Goal: Information Seeking & Learning: Find specific fact

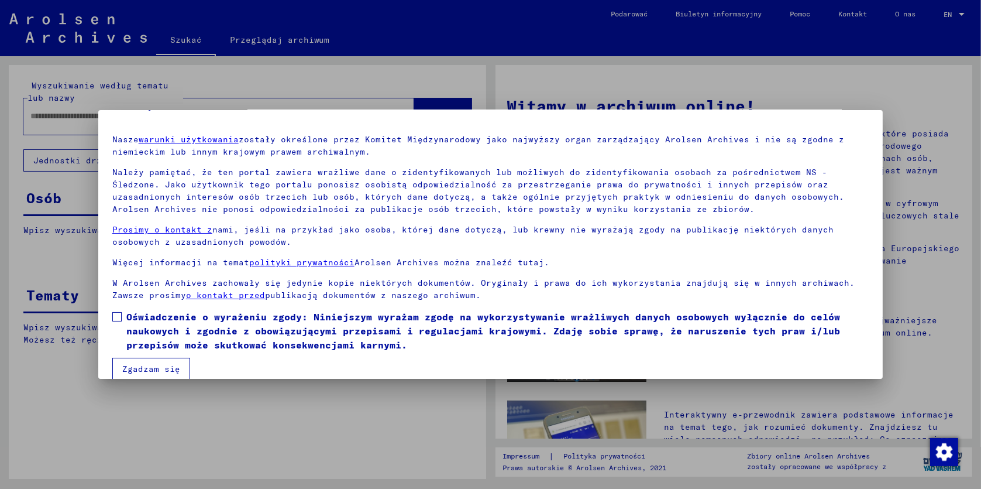
scroll to position [43, 0]
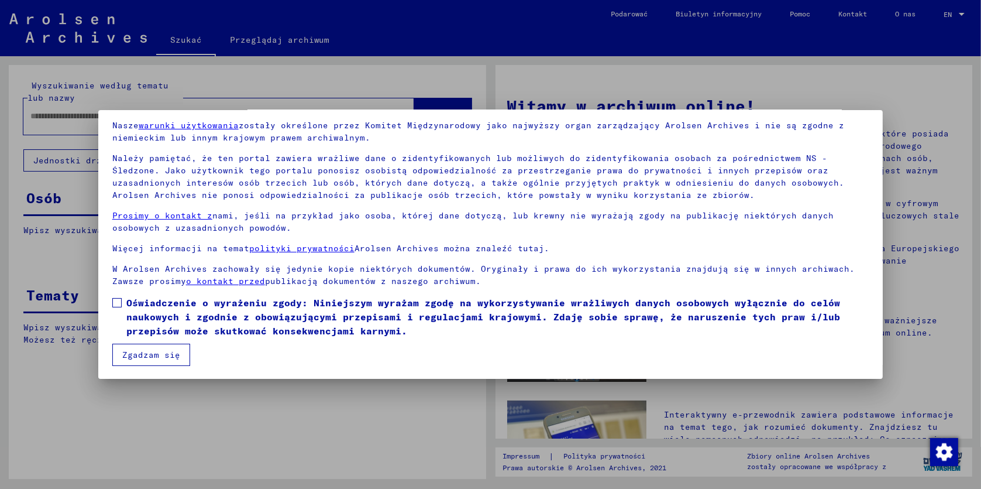
click at [173, 356] on button "Zgadzam się" at bounding box center [151, 354] width 78 height 22
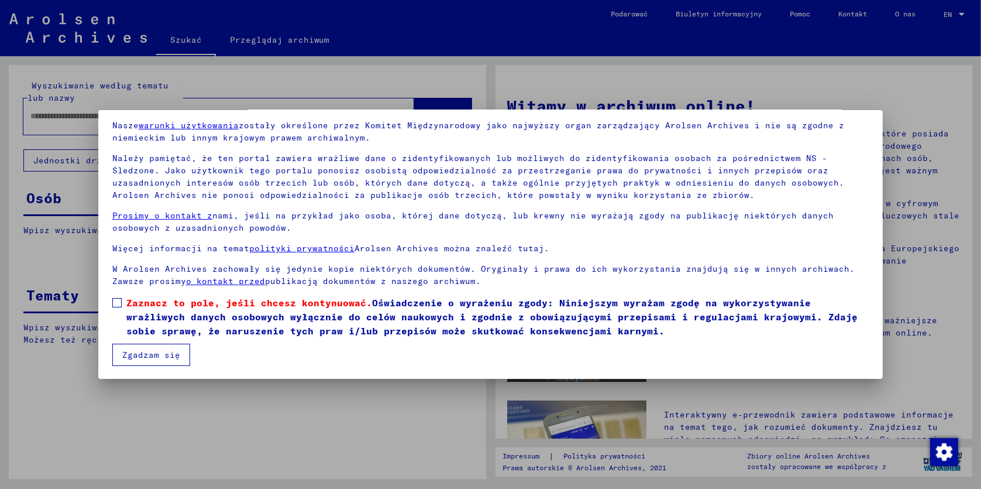
click at [119, 304] on span at bounding box center [116, 302] width 9 height 9
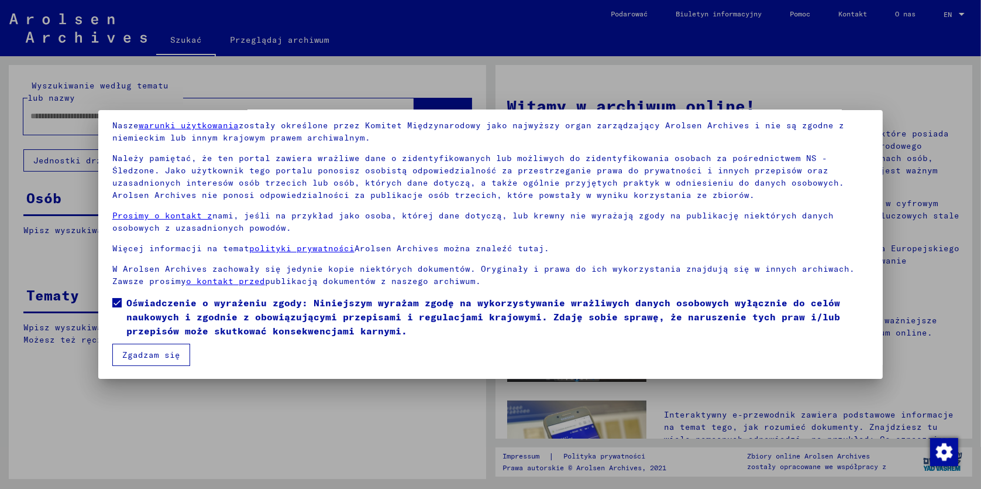
click at [156, 349] on button "Zgadzam się" at bounding box center [151, 354] width 78 height 22
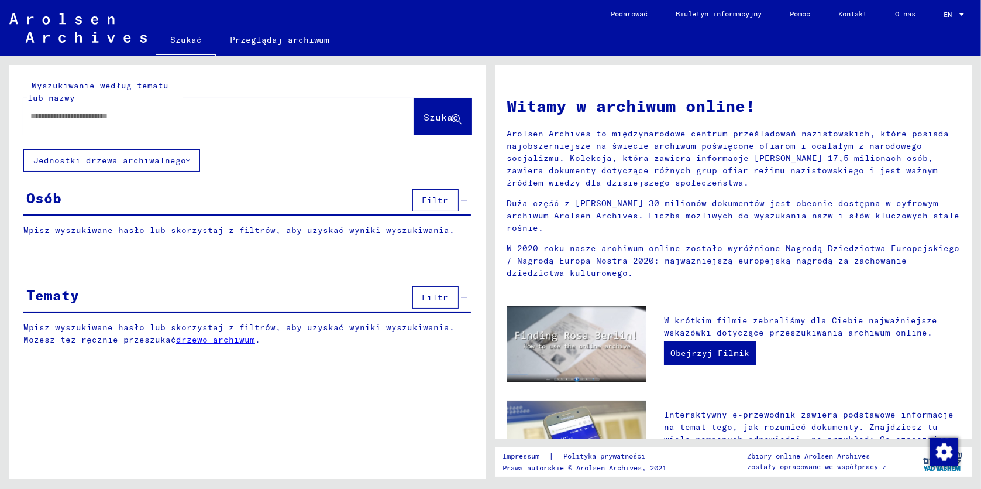
click at [191, 115] on input "text" at bounding box center [204, 116] width 349 height 12
click at [448, 116] on span "Szukać" at bounding box center [441, 117] width 35 height 12
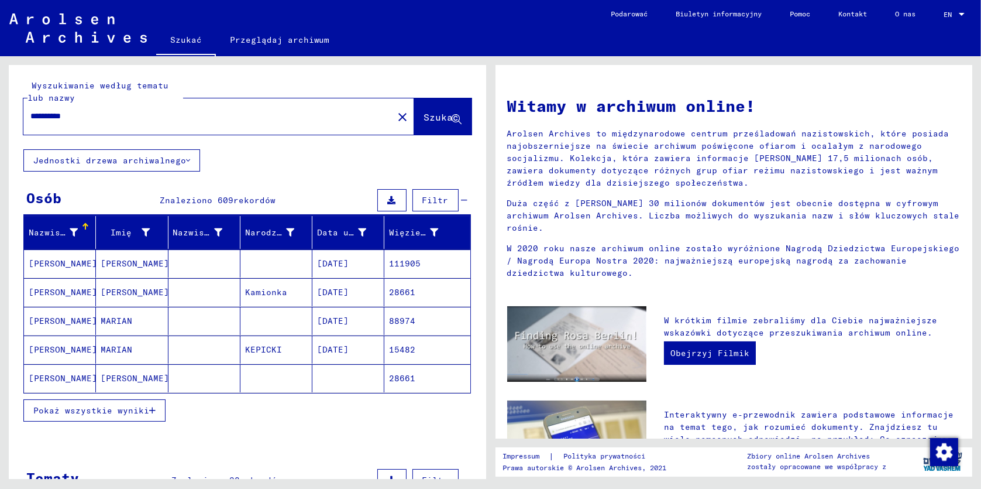
click at [190, 160] on icon at bounding box center [188, 160] width 4 height 8
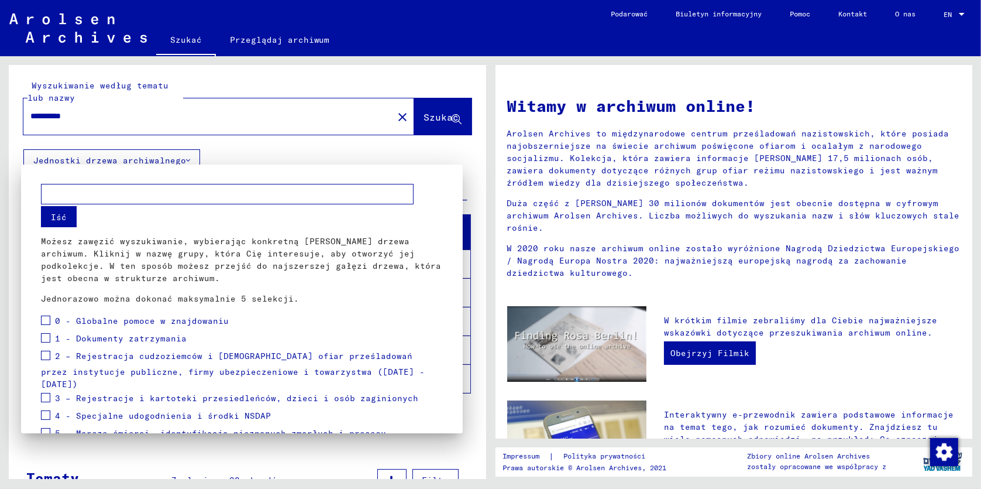
click at [459, 152] on div at bounding box center [490, 244] width 981 height 489
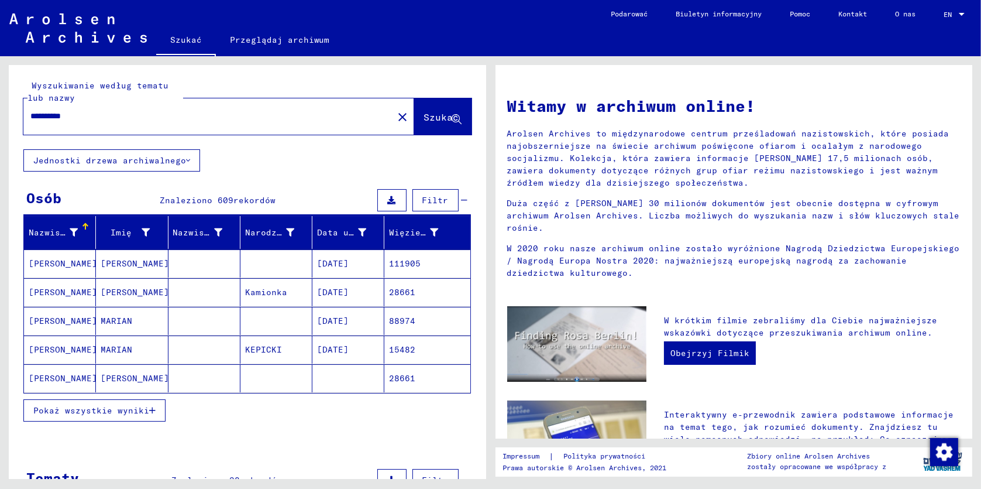
click at [221, 115] on input "**********" at bounding box center [204, 116] width 349 height 12
click at [429, 120] on span "Szukać" at bounding box center [441, 117] width 35 height 12
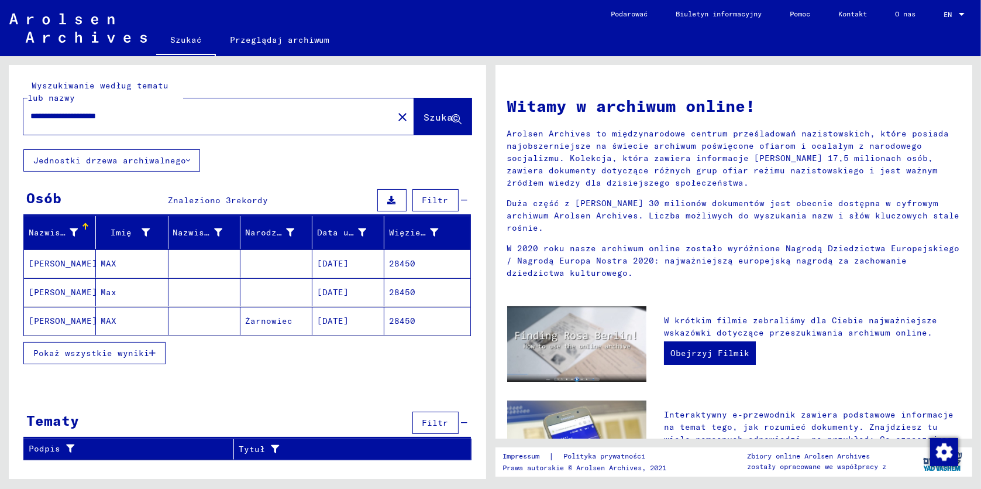
click at [84, 349] on span "Pokaż wszystkie wyniki" at bounding box center [91, 353] width 116 height 11
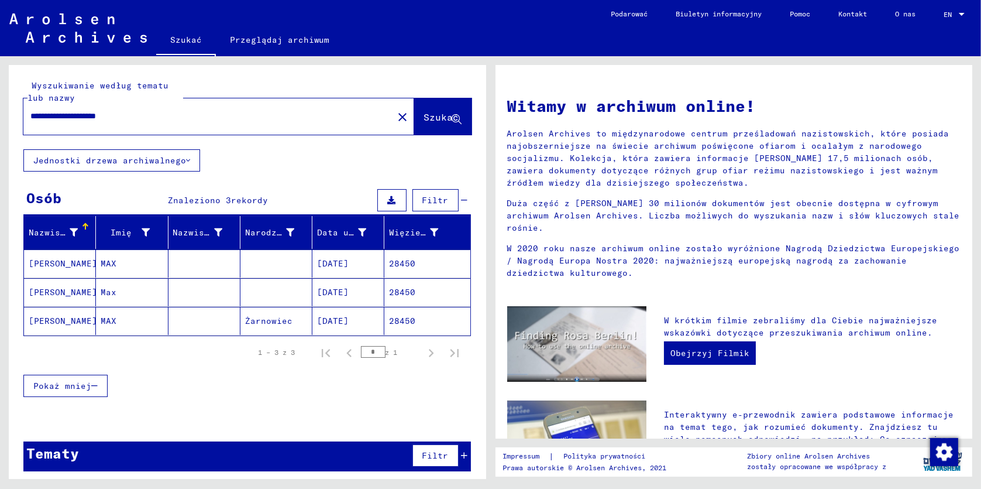
click at [70, 321] on mat-cell "[PERSON_NAME]" at bounding box center [60, 321] width 72 height 28
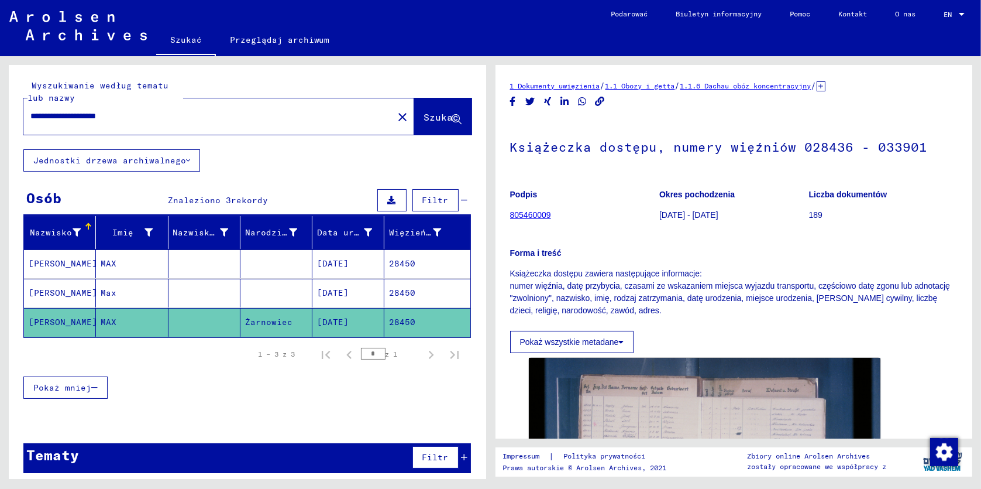
click at [69, 288] on mat-cell "[PERSON_NAME]" at bounding box center [60, 292] width 72 height 29
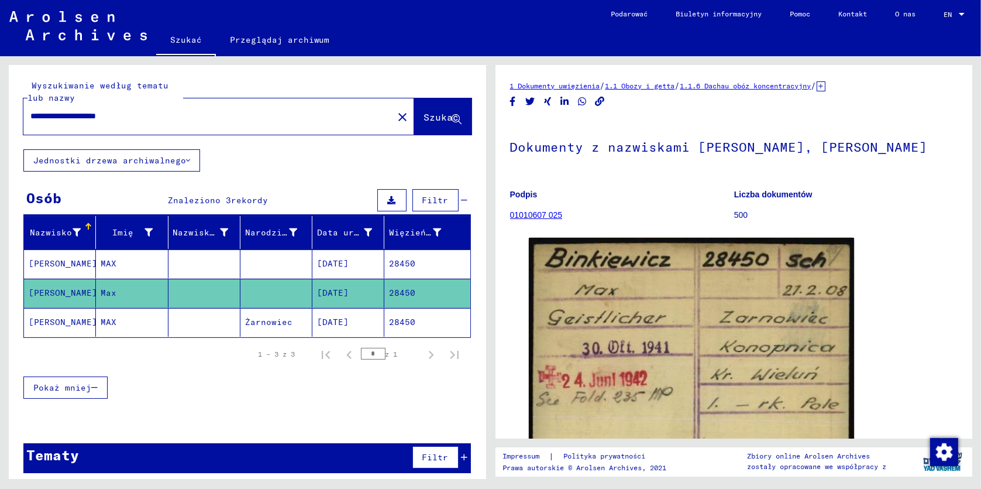
click at [75, 259] on mat-cell "[PERSON_NAME]" at bounding box center [60, 263] width 72 height 29
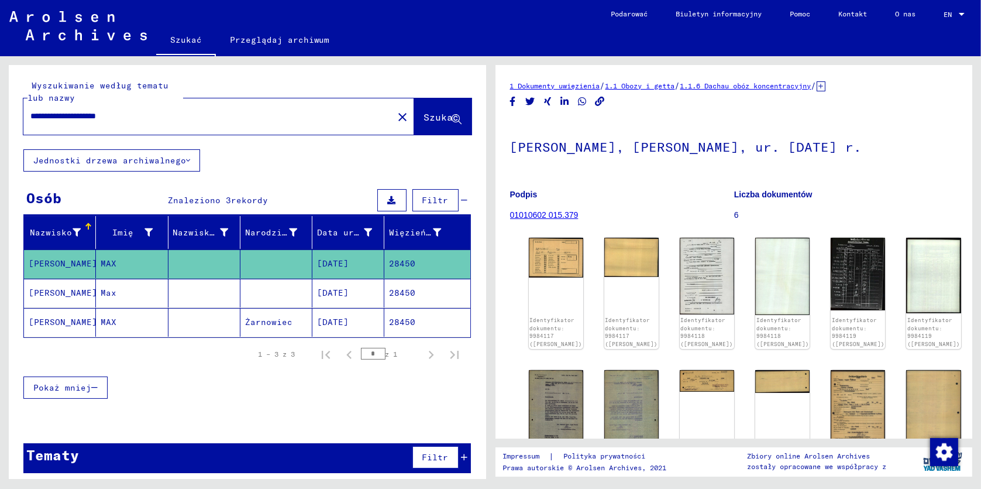
click at [59, 291] on mat-cell "[PERSON_NAME]" at bounding box center [60, 292] width 72 height 29
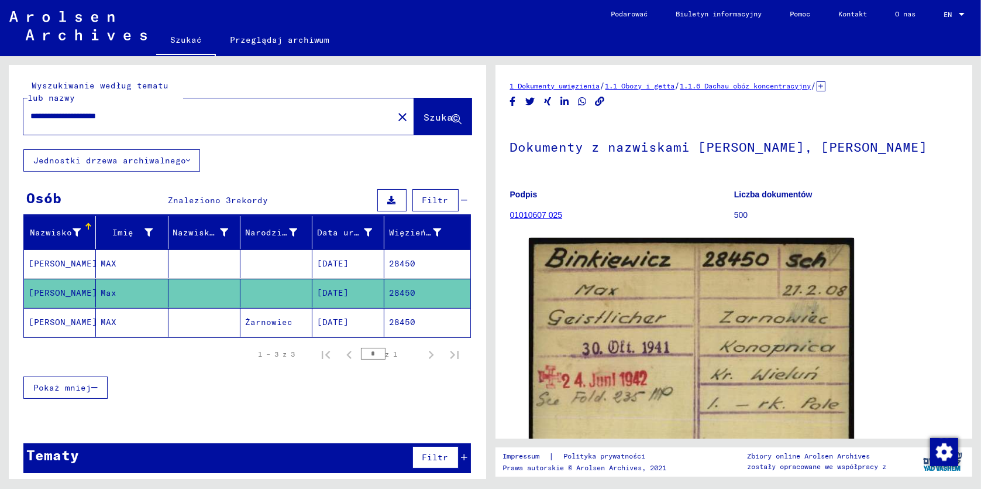
click at [50, 263] on mat-cell "[PERSON_NAME]" at bounding box center [60, 263] width 72 height 29
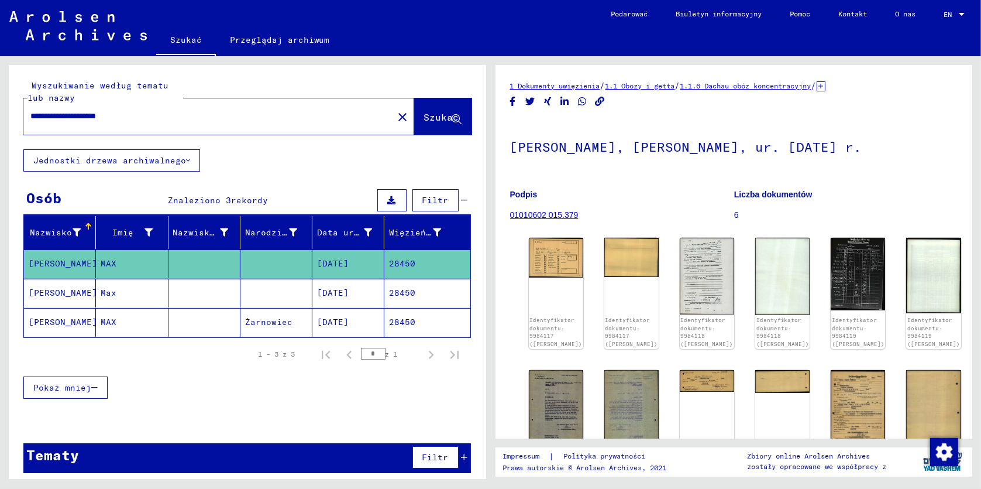
click at [49, 317] on mat-cell "[PERSON_NAME]" at bounding box center [60, 322] width 72 height 29
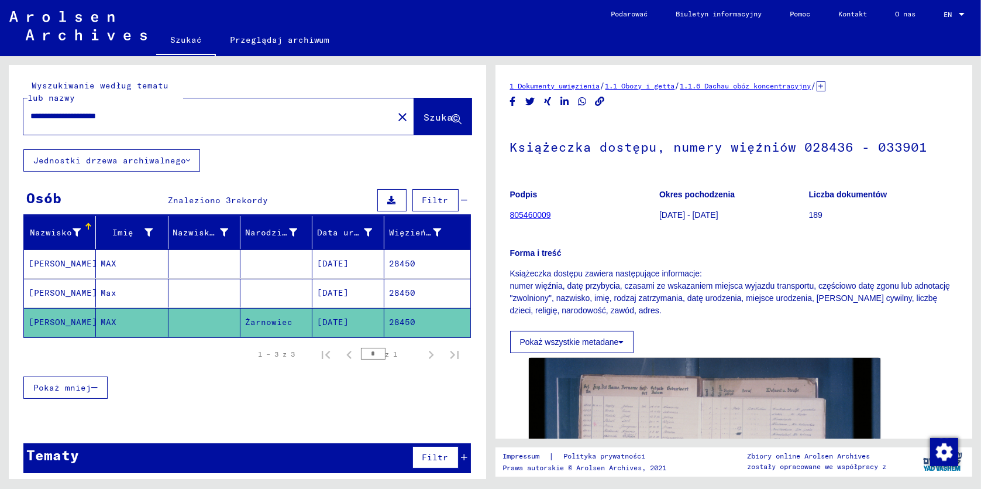
click at [56, 262] on mat-cell "[PERSON_NAME]" at bounding box center [60, 263] width 72 height 29
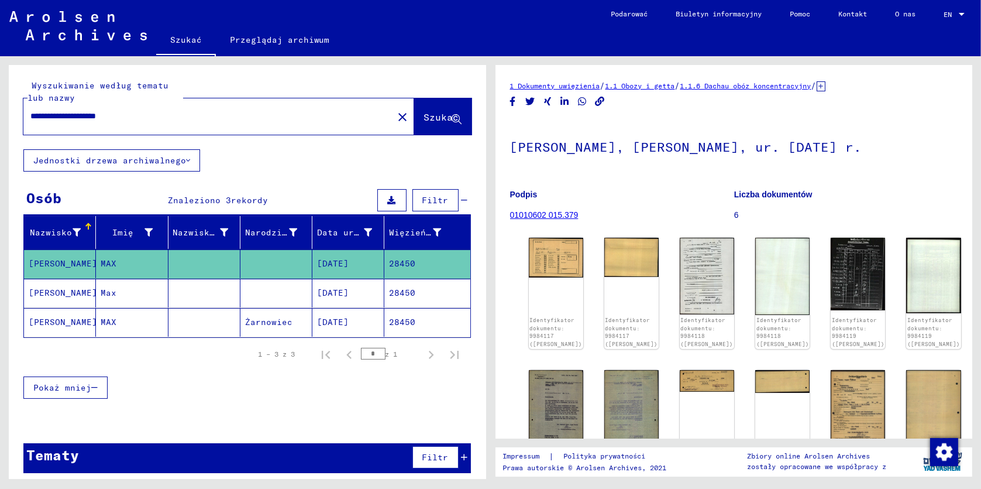
click at [186, 159] on icon at bounding box center [188, 160] width 4 height 8
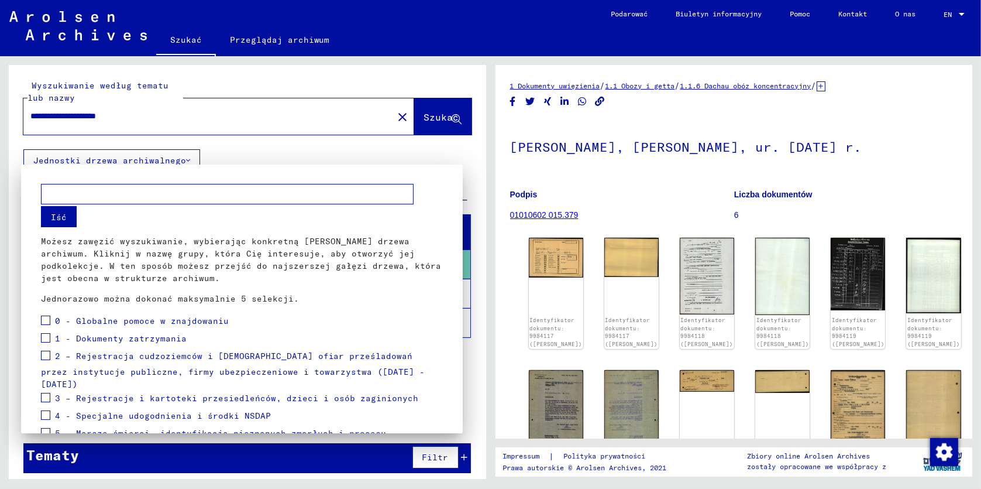
click at [46, 337] on span at bounding box center [45, 337] width 9 height 9
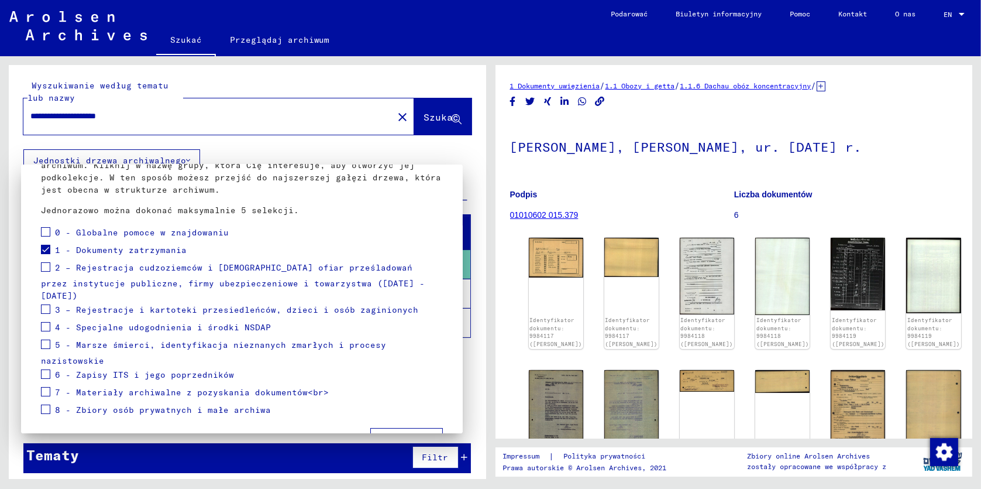
scroll to position [112, 0]
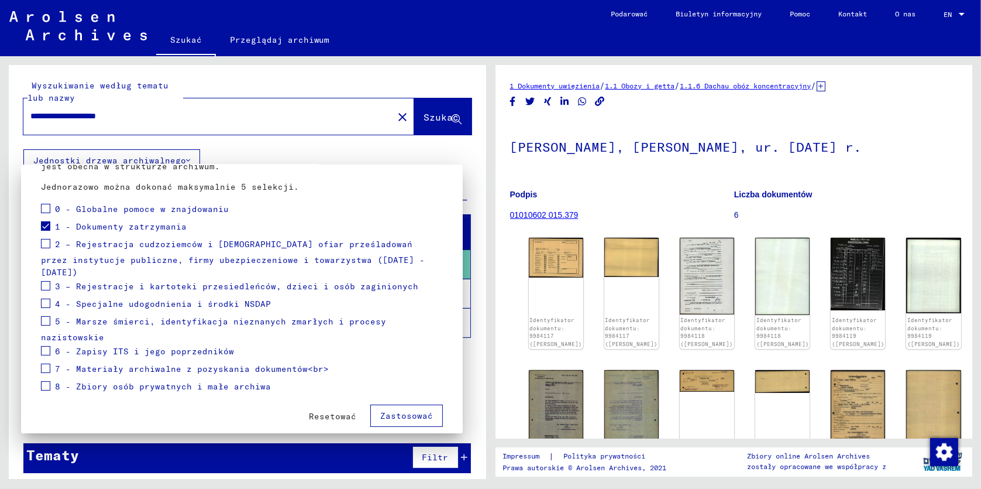
click at [44, 363] on span at bounding box center [45, 367] width 9 height 9
click at [46, 381] on span at bounding box center [45, 385] width 9 height 9
click at [390, 410] on span "Zastosować" at bounding box center [406, 415] width 53 height 11
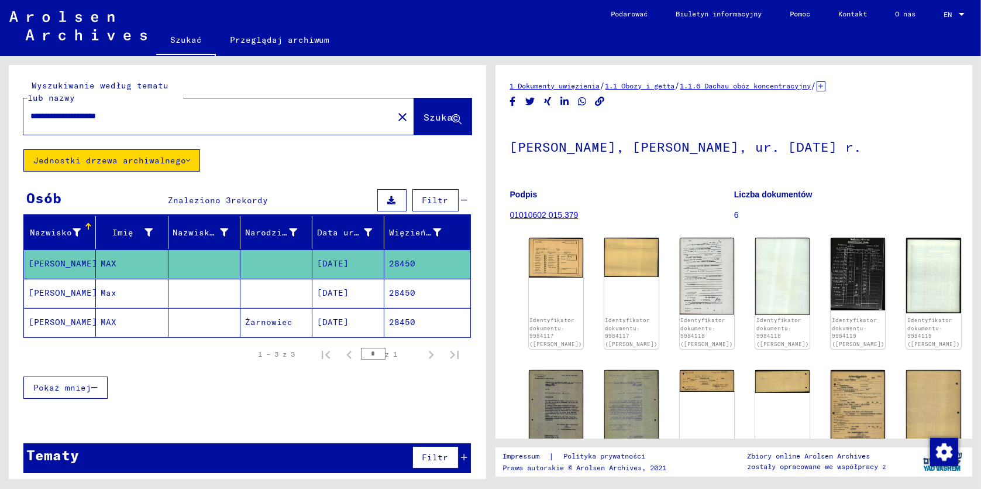
click at [424, 202] on span "Filtr" at bounding box center [435, 200] width 26 height 11
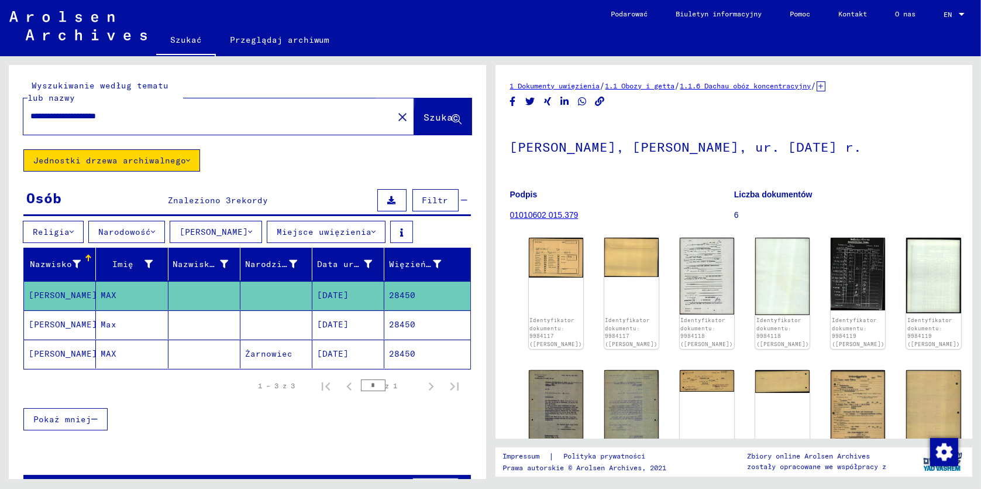
click at [434, 116] on span "Szukać" at bounding box center [441, 117] width 35 height 12
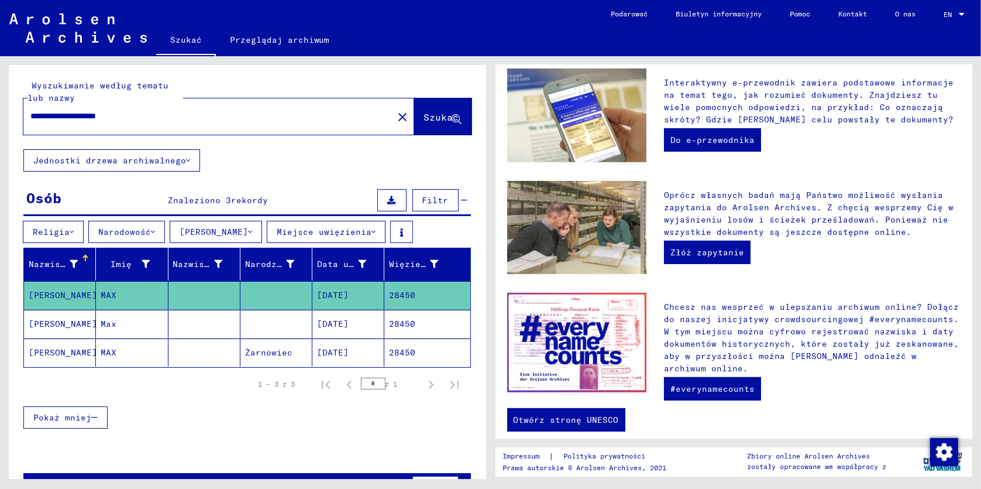
scroll to position [39, 0]
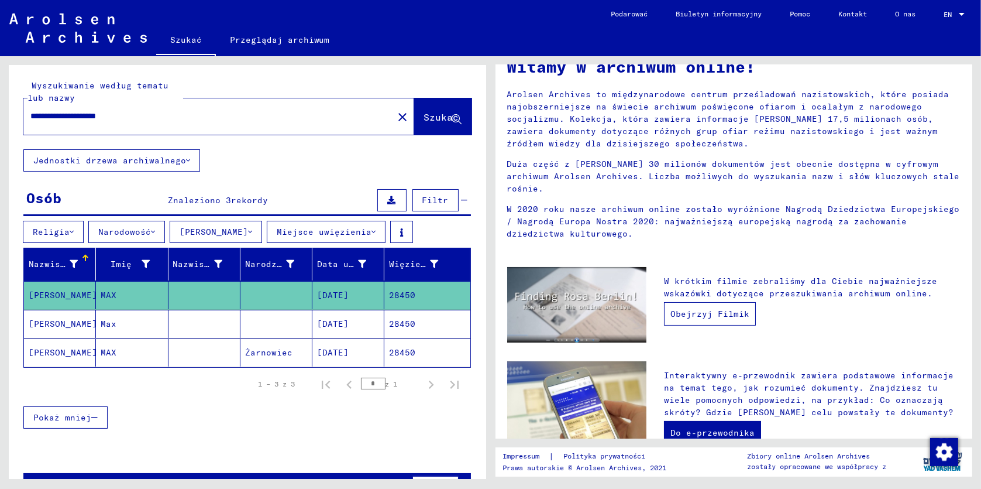
click at [704, 303] on link "Obejrzyj Filmik" at bounding box center [710, 313] width 92 height 23
click at [435, 202] on span "Filtr" at bounding box center [435, 200] width 26 height 11
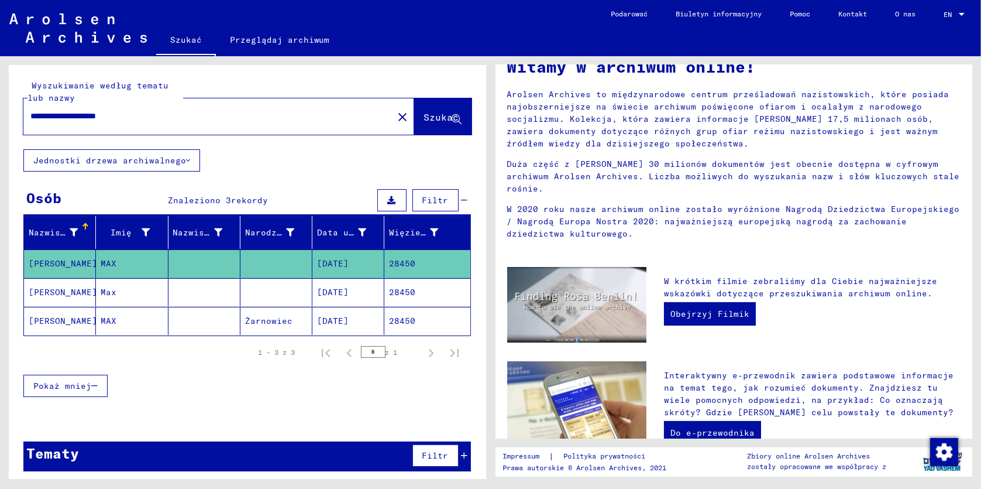
click at [435, 202] on span "Filtr" at bounding box center [435, 200] width 26 height 11
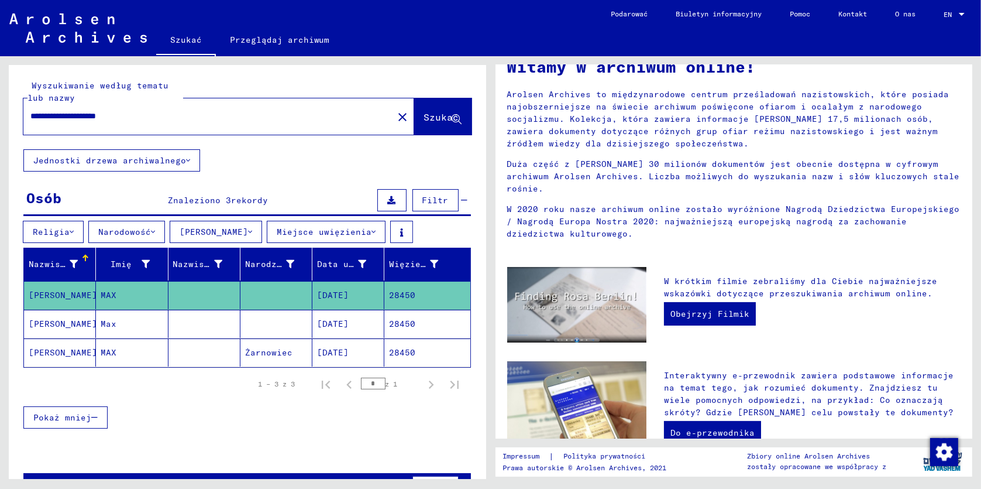
click at [74, 231] on icon at bounding box center [72, 232] width 4 height 8
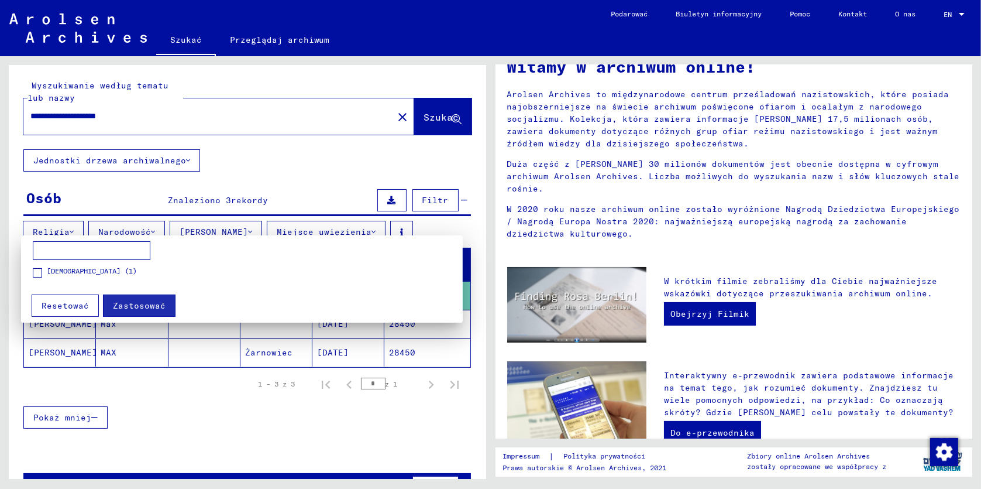
click at [74, 231] on div at bounding box center [490, 244] width 981 height 489
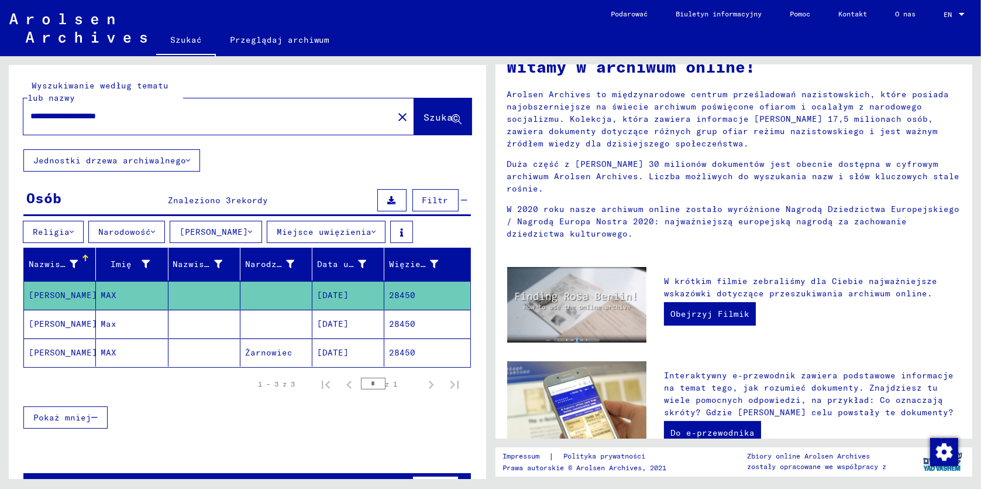
click at [155, 231] on icon at bounding box center [153, 232] width 4 height 8
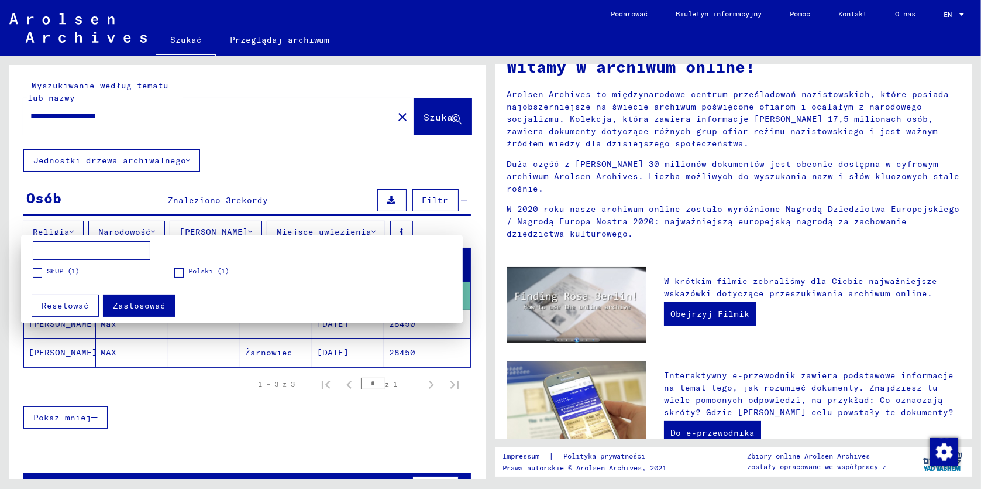
click at [159, 231] on div at bounding box center [490, 244] width 981 height 489
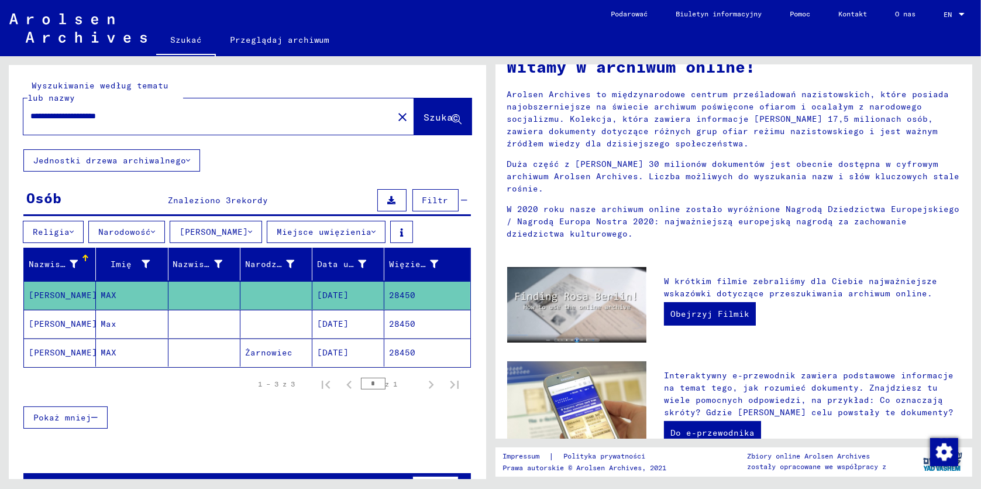
click at [252, 231] on icon at bounding box center [250, 232] width 4 height 8
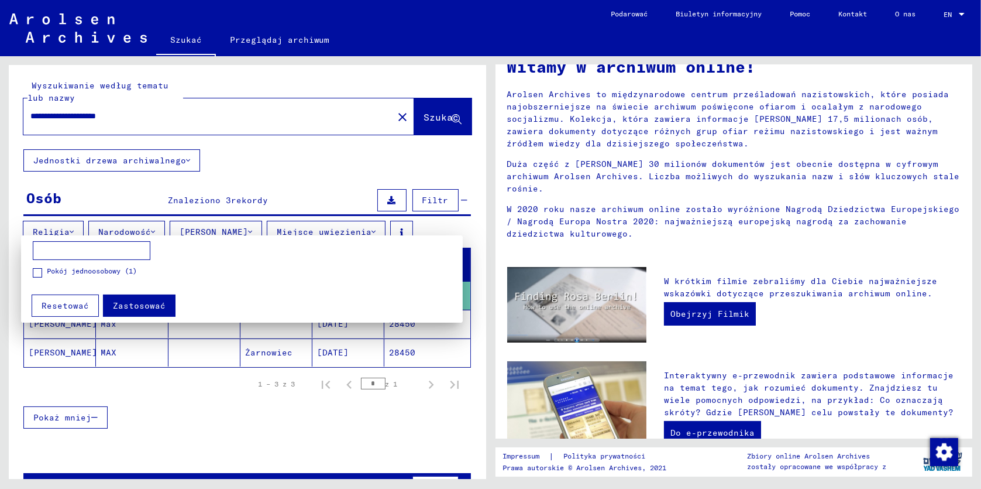
click at [253, 231] on div at bounding box center [490, 244] width 981 height 489
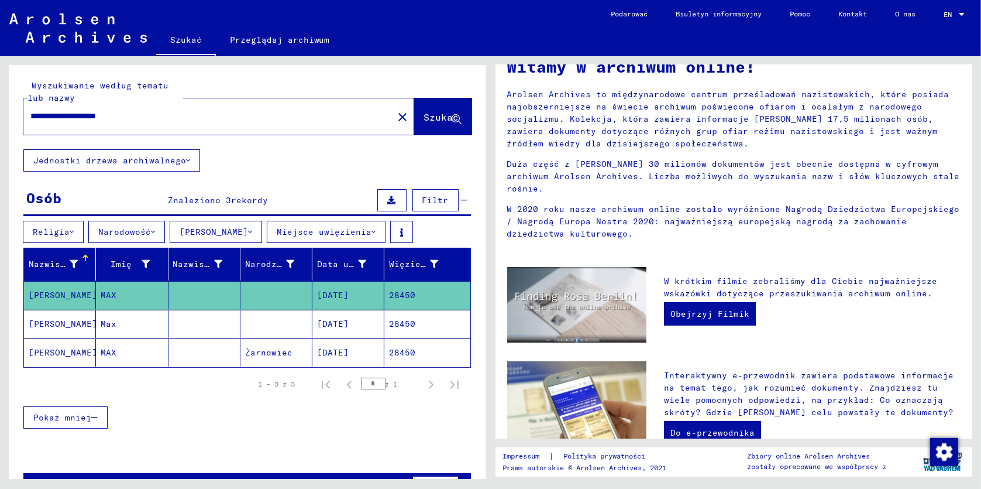
click at [369, 229] on font "Miejsce uwięzienia" at bounding box center [324, 231] width 95 height 11
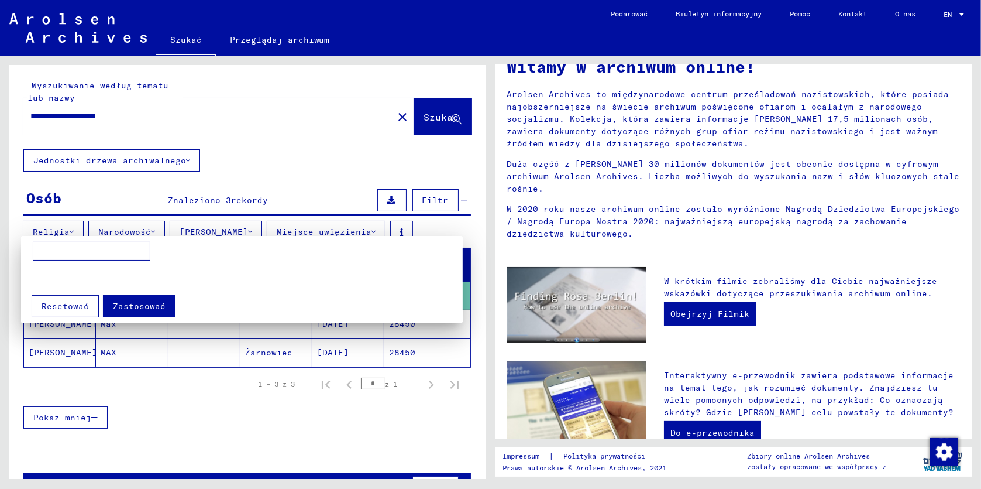
click at [369, 229] on div at bounding box center [490, 244] width 981 height 489
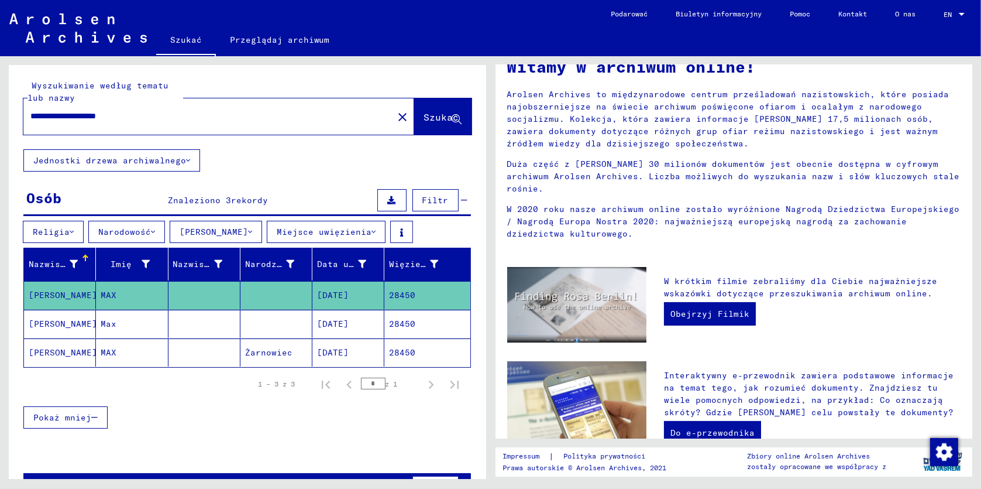
drag, startPoint x: 87, startPoint y: 115, endPoint x: 152, endPoint y: 115, distance: 64.9
click at [152, 115] on input "**********" at bounding box center [204, 116] width 349 height 12
type input "**********"
click at [435, 116] on span "Szukać" at bounding box center [441, 117] width 35 height 12
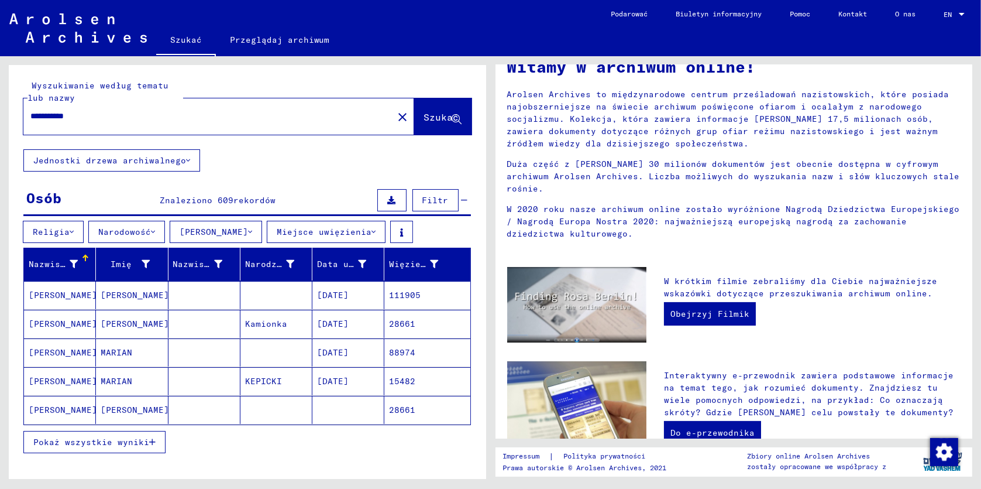
click at [155, 228] on icon at bounding box center [153, 232] width 4 height 8
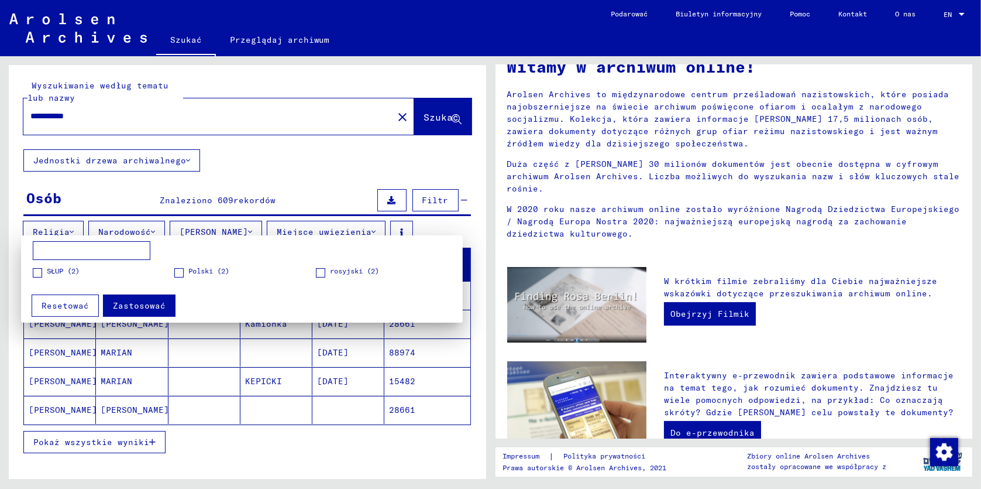
click at [14, 247] on div at bounding box center [490, 244] width 981 height 489
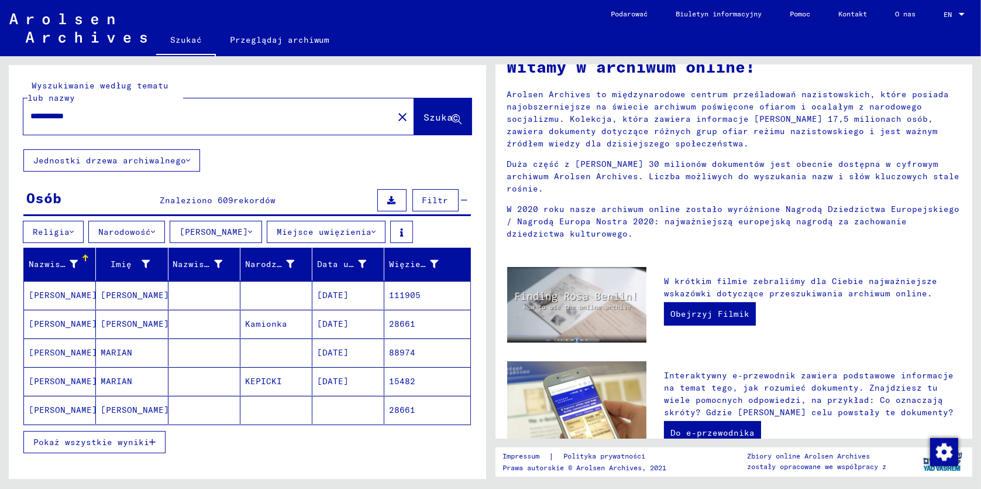
click at [74, 229] on icon at bounding box center [72, 232] width 4 height 8
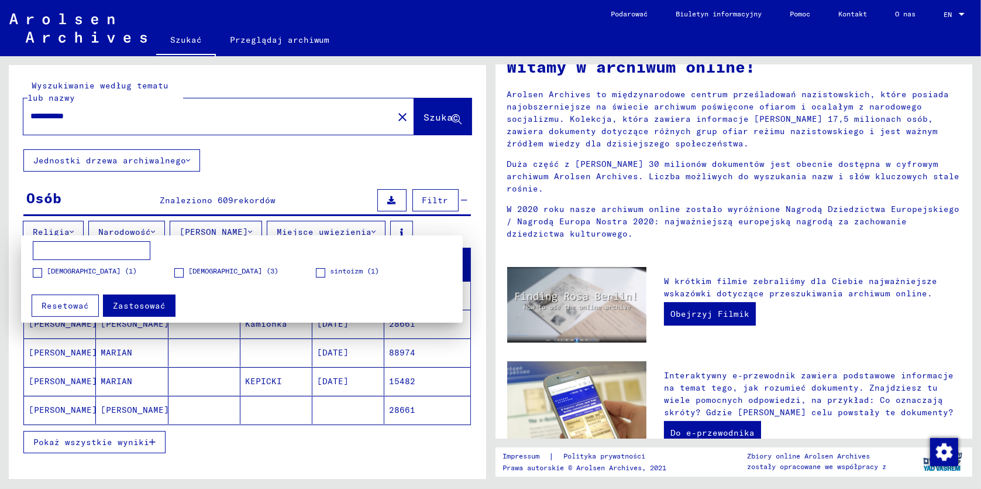
click at [19, 202] on div at bounding box center [490, 244] width 981 height 489
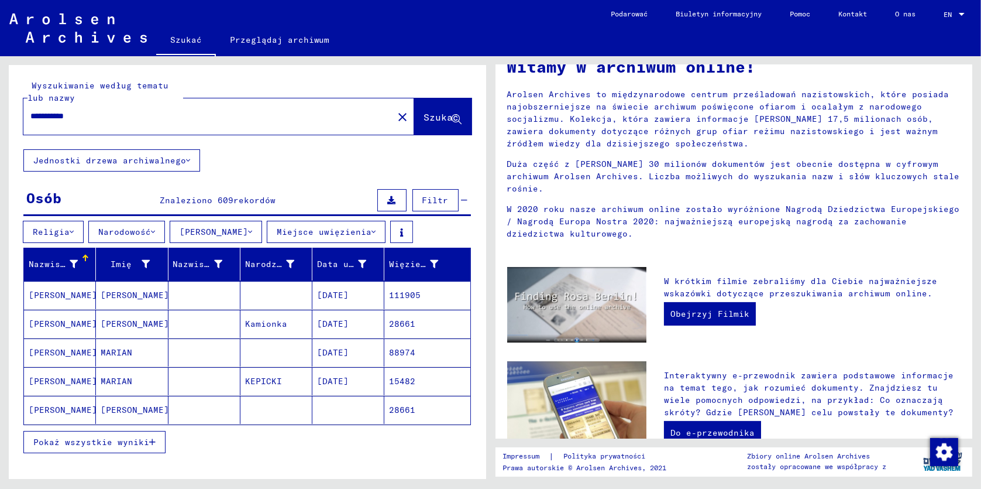
click at [369, 228] on font "Miejsce uwięzienia" at bounding box center [324, 231] width 95 height 11
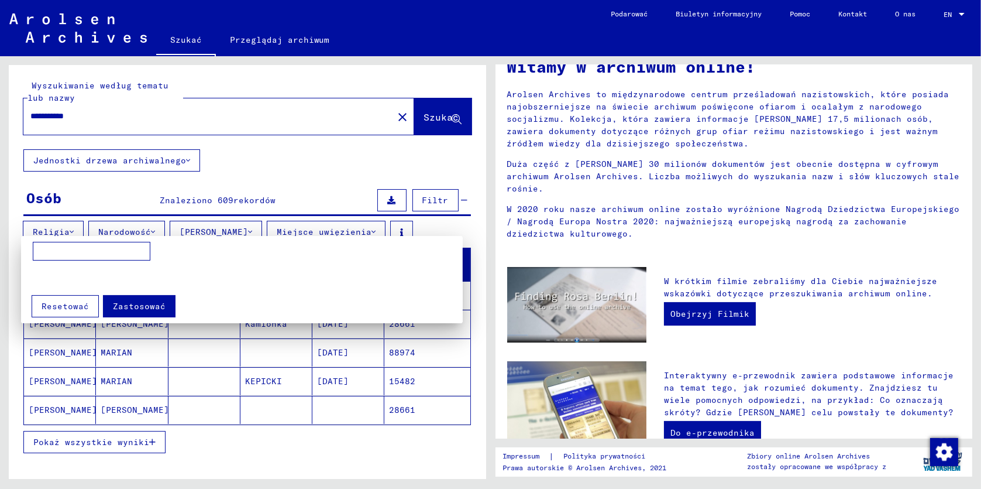
click at [14, 262] on div at bounding box center [490, 244] width 981 height 489
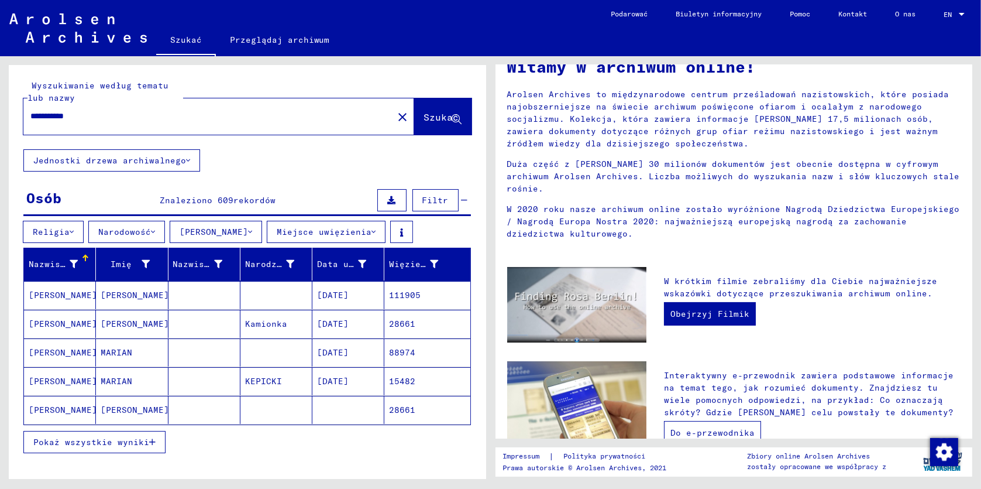
click at [708, 421] on link "Do e-przewodnika" at bounding box center [712, 432] width 97 height 23
